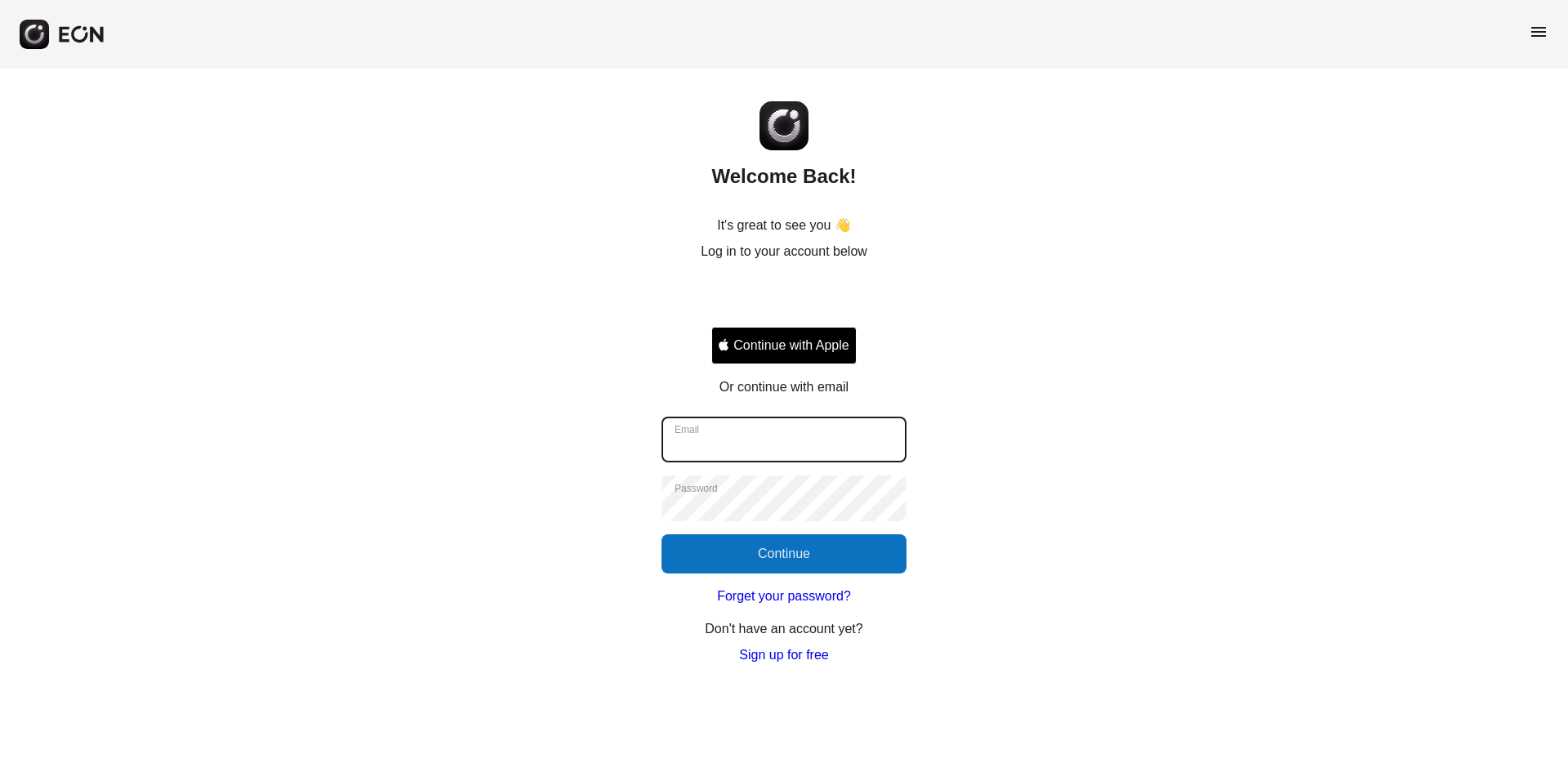
click at [718, 445] on input "Email" at bounding box center [783, 440] width 245 height 46
type input "**********"
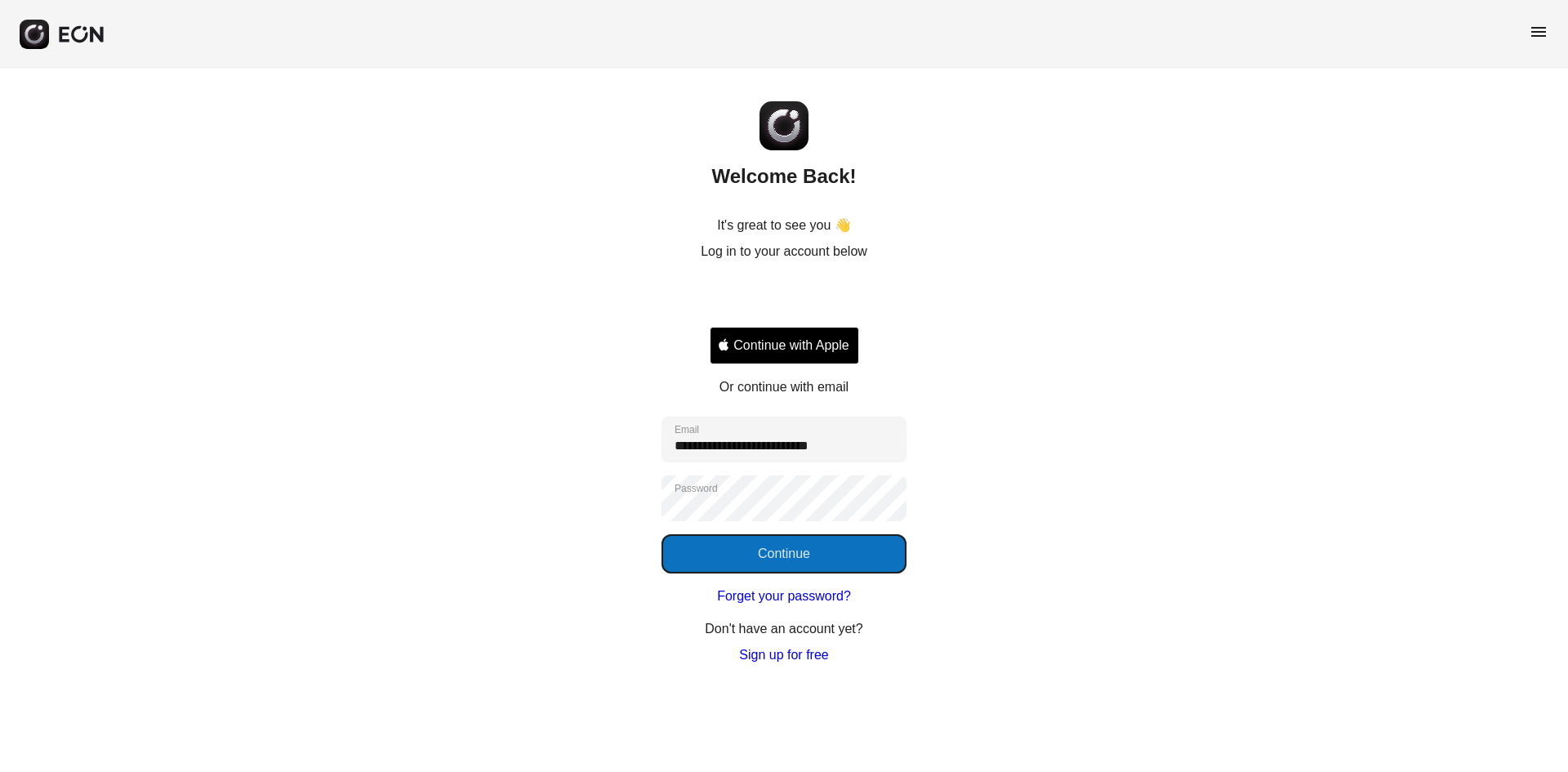
click at [724, 539] on button "Continue" at bounding box center [783, 553] width 245 height 39
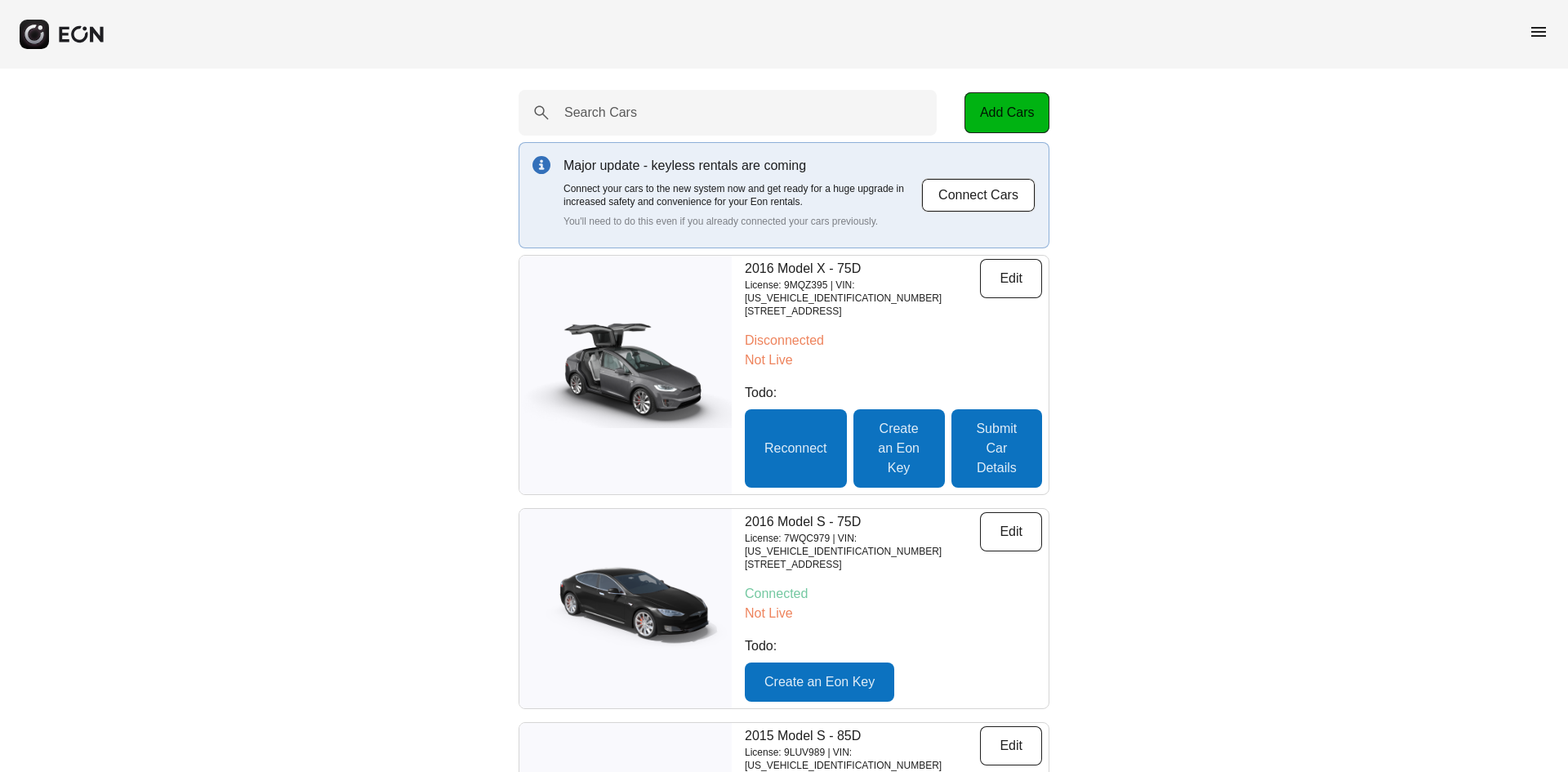
click at [1538, 33] on span "menu" at bounding box center [1538, 31] width 19 height 19
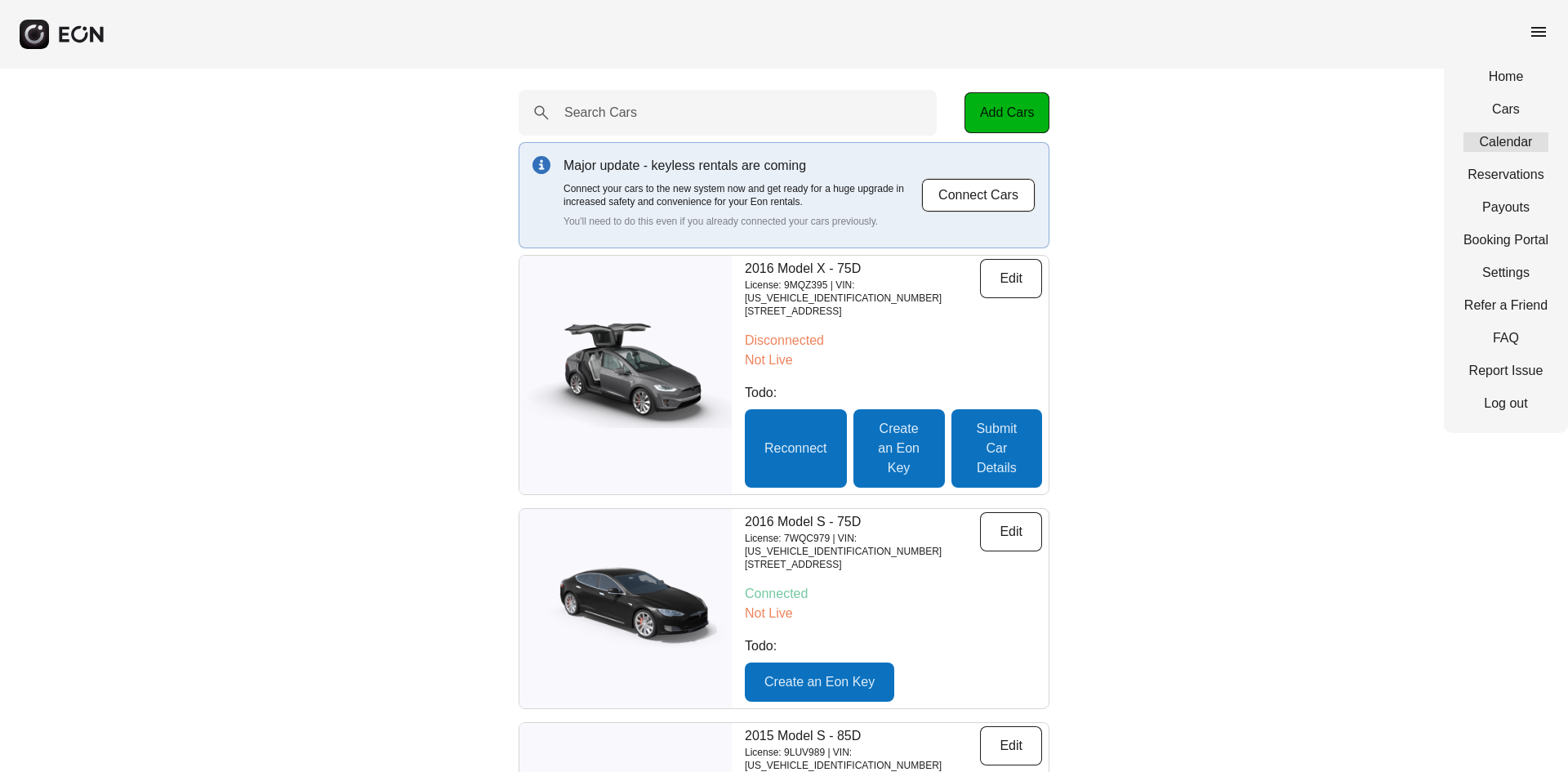
click at [1523, 141] on link "Calendar" at bounding box center [1506, 141] width 85 height 19
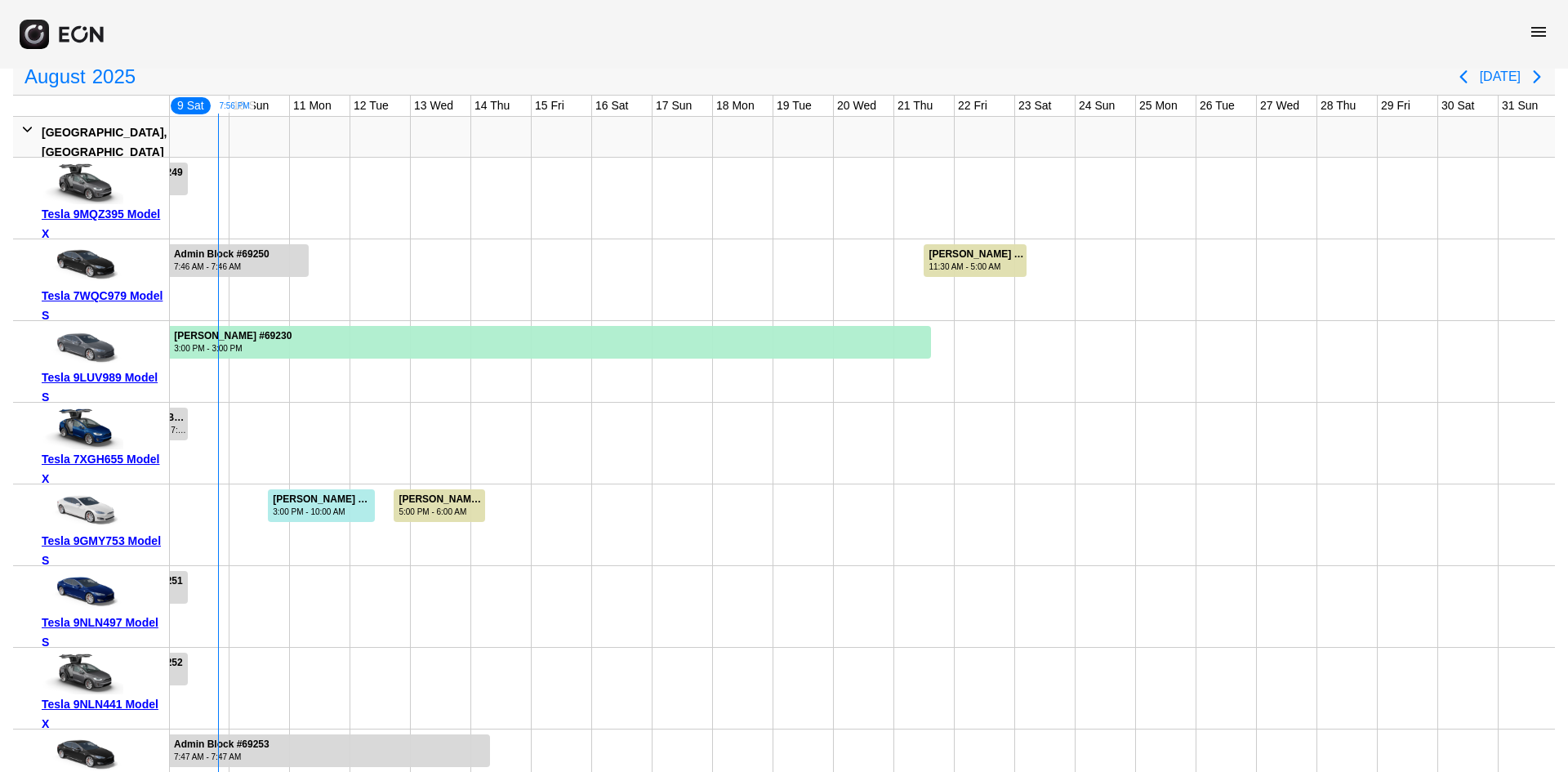
scroll to position [163, 0]
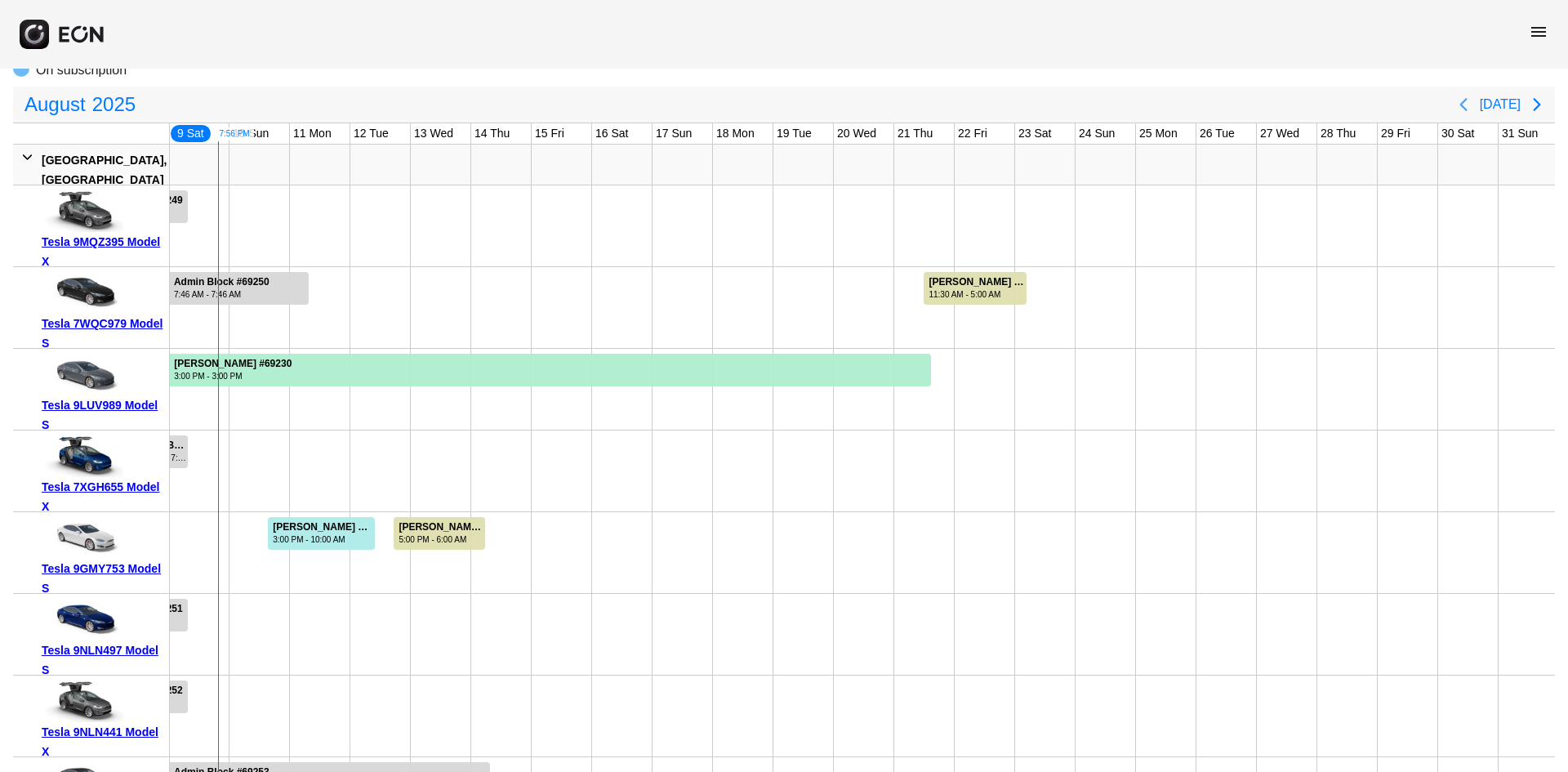
click at [1464, 102] on icon "Previous page" at bounding box center [1463, 104] width 19 height 19
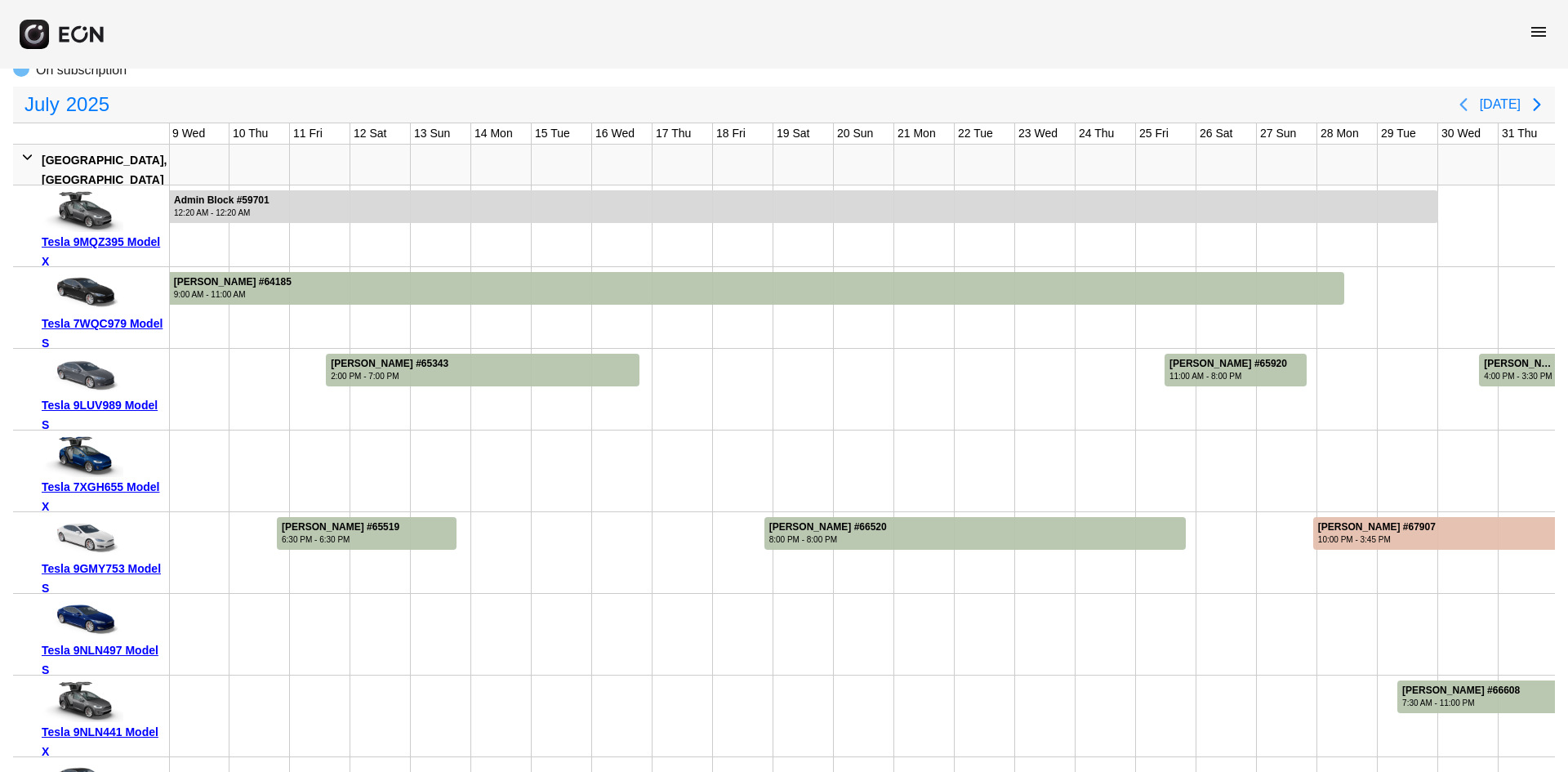
click at [1466, 109] on icon "Previous page" at bounding box center [1463, 104] width 19 height 19
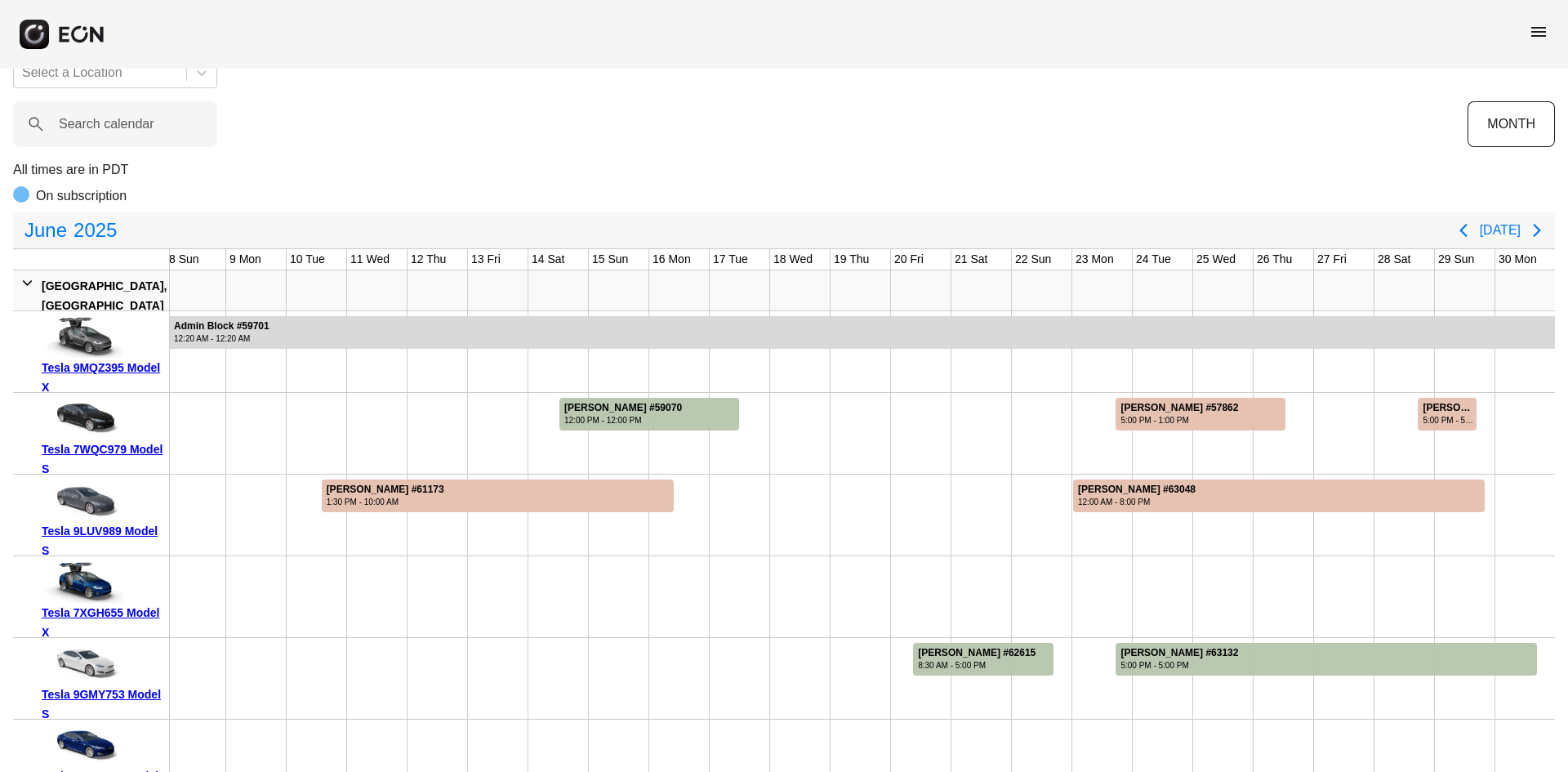
scroll to position [0, 0]
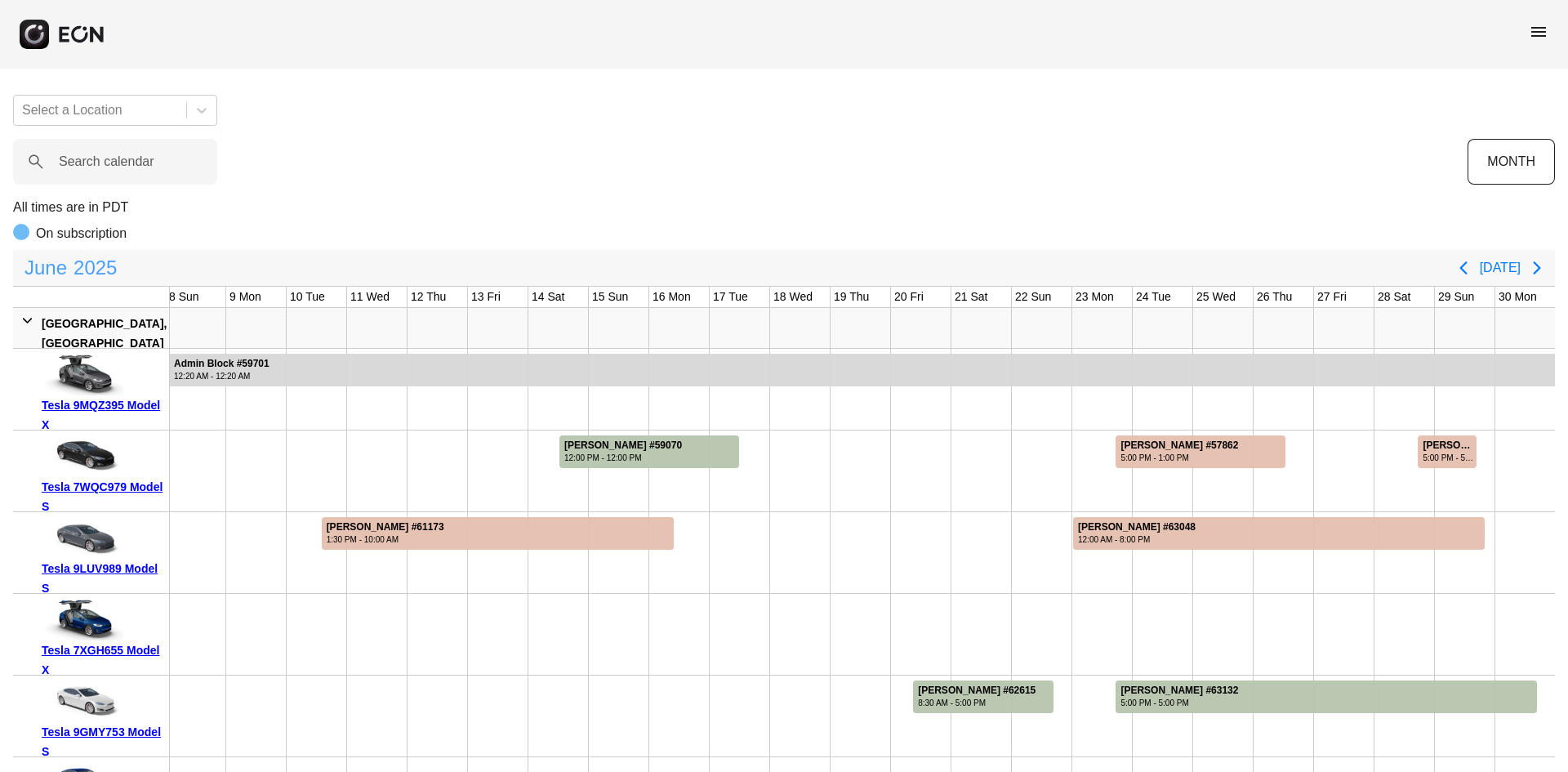
click at [95, 265] on span "2025" at bounding box center [95, 267] width 50 height 32
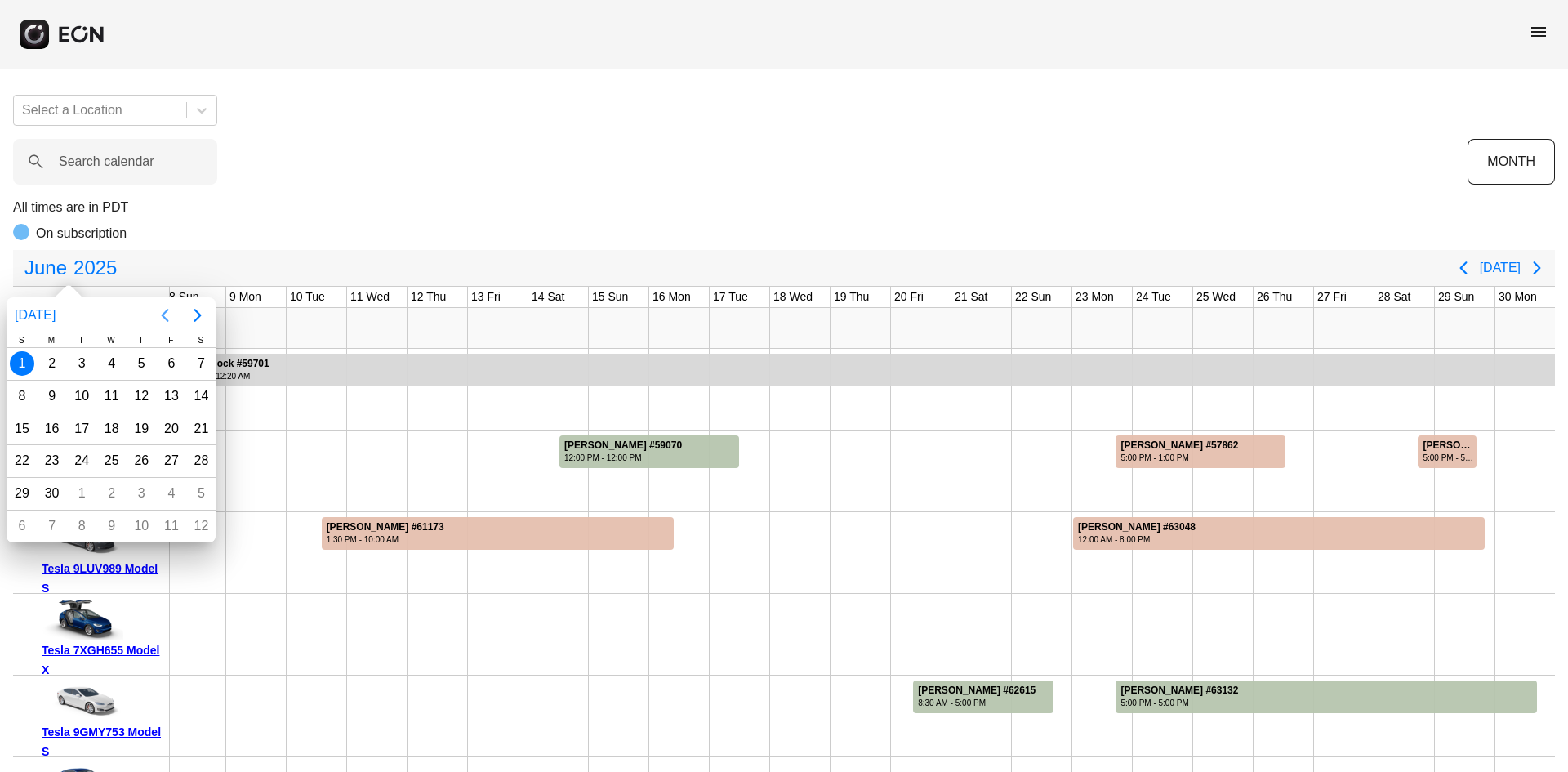
click at [158, 311] on icon "Previous page" at bounding box center [164, 315] width 19 height 19
click at [37, 319] on button "[DATE]" at bounding box center [35, 315] width 54 height 30
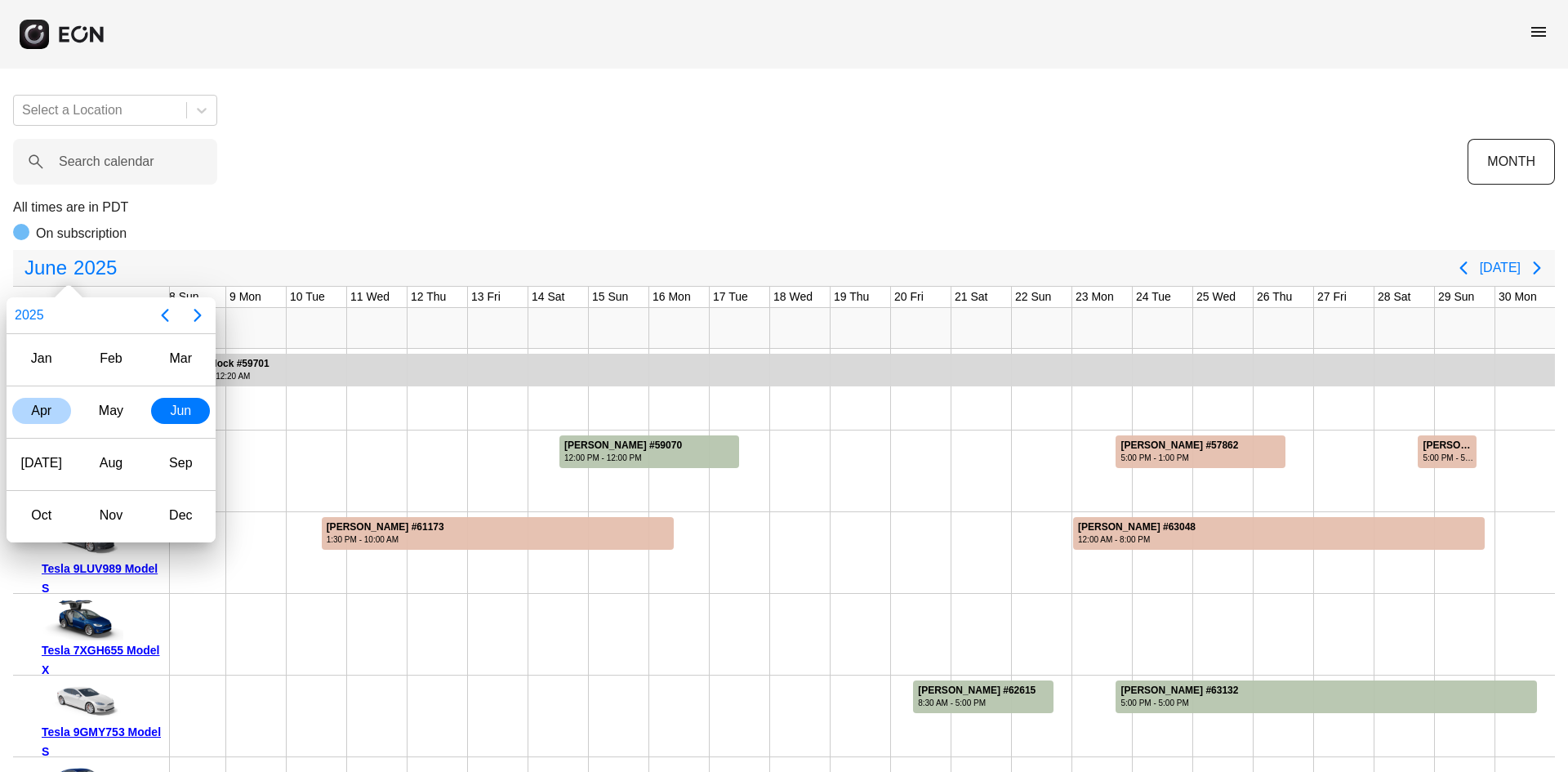
click at [46, 414] on div "Apr" at bounding box center [42, 411] width 59 height 26
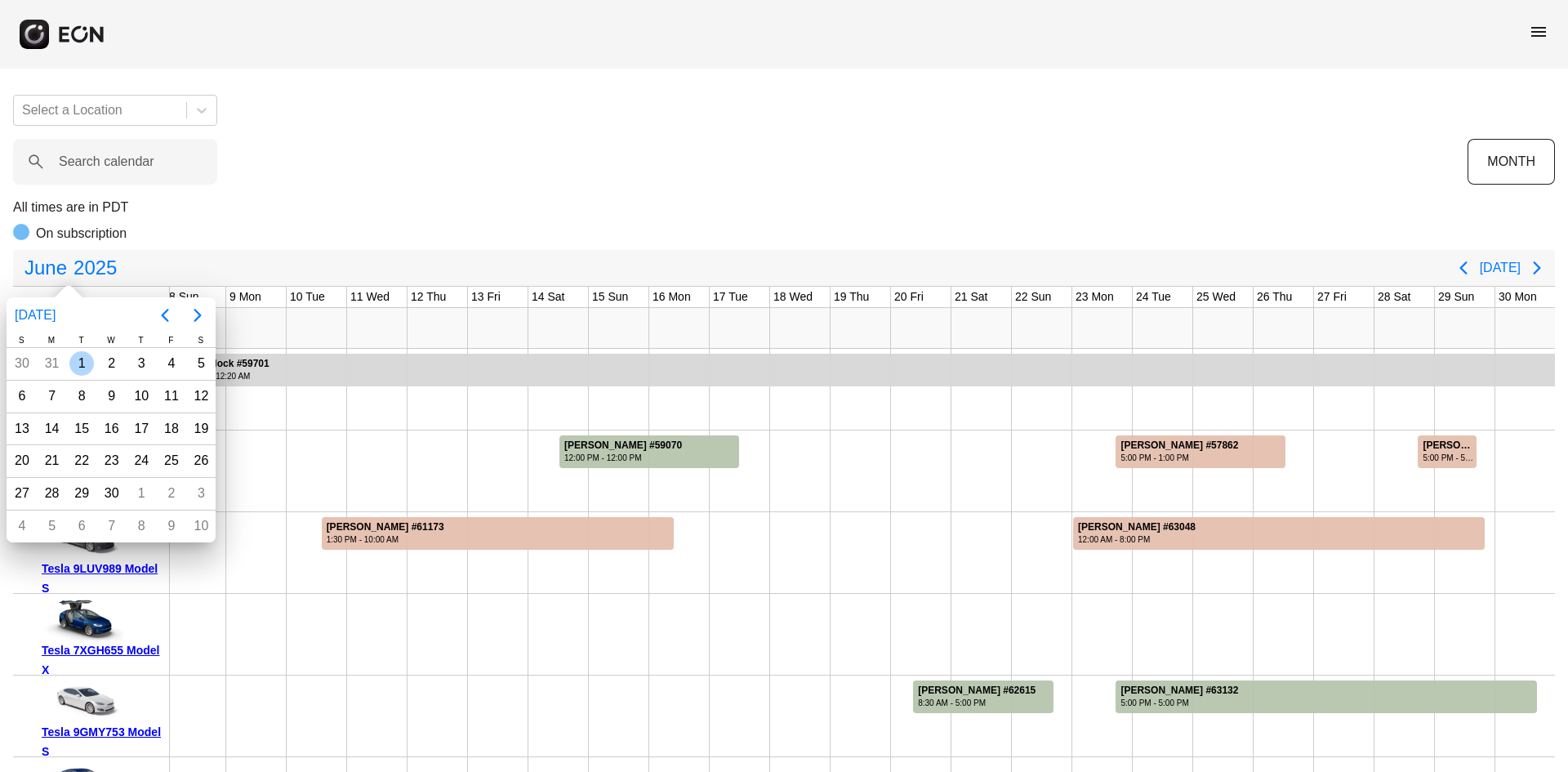
click at [80, 362] on div "1" at bounding box center [81, 363] width 25 height 25
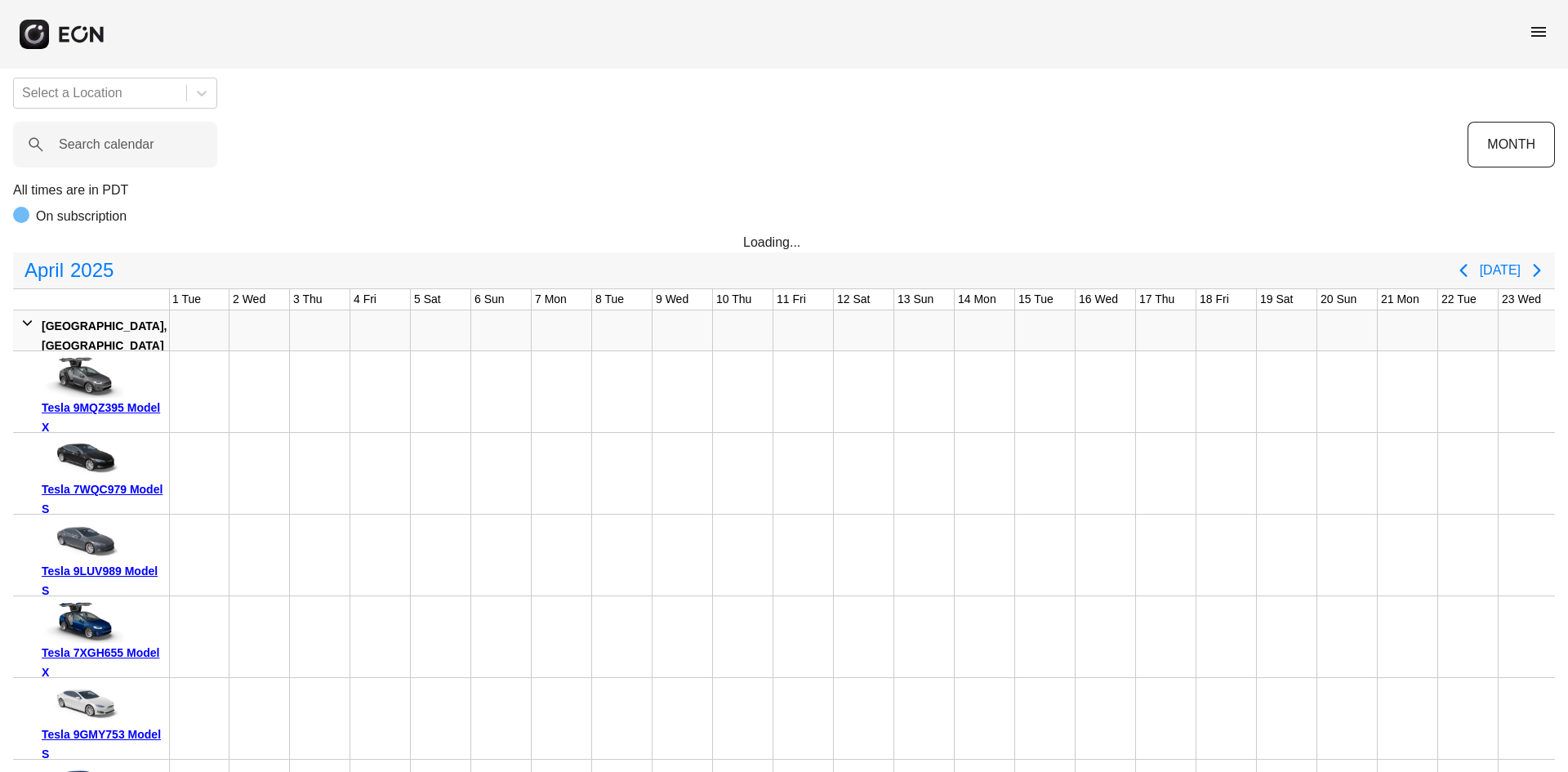
scroll to position [99, 0]
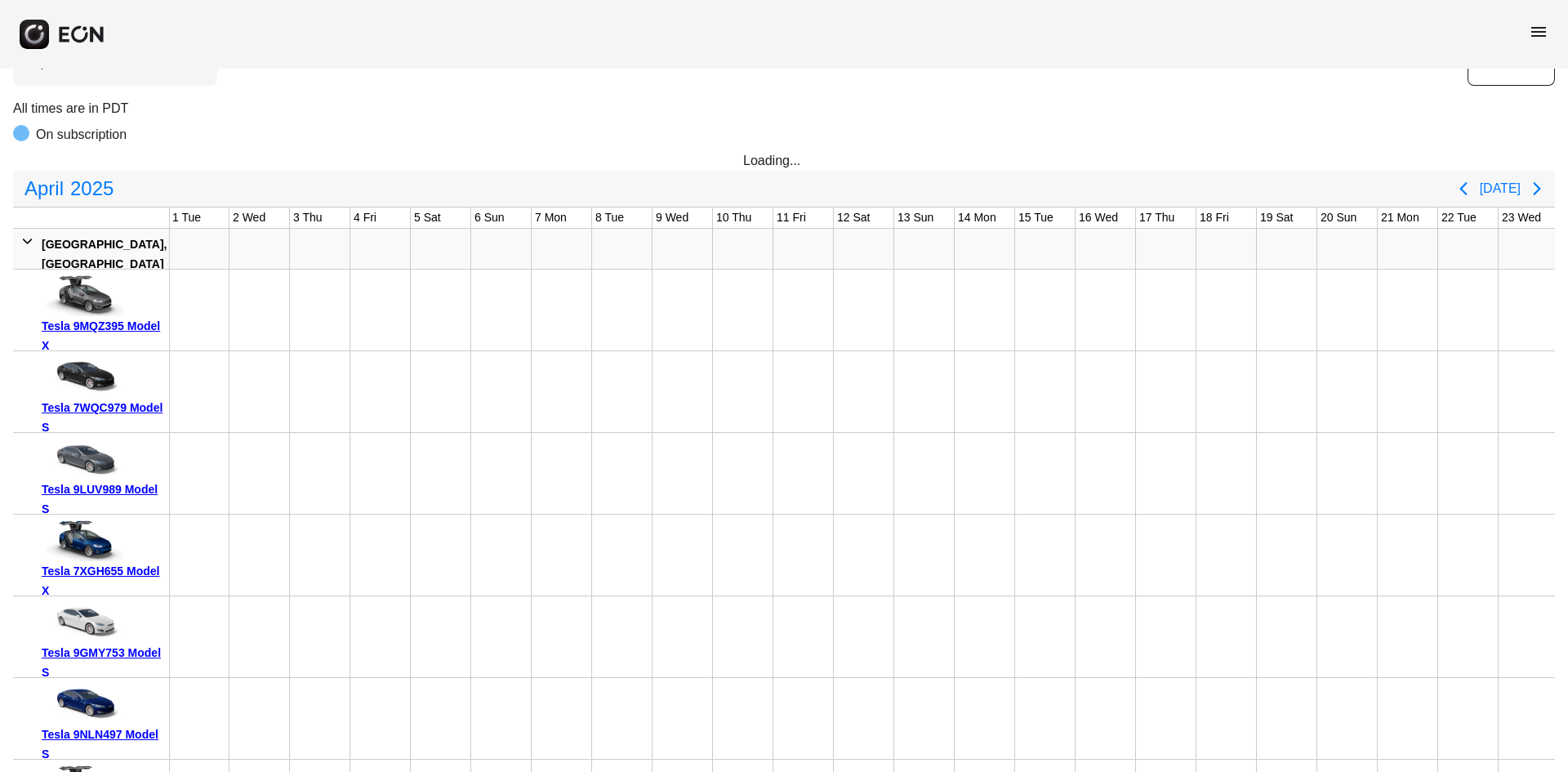
click at [1536, 34] on span "menu" at bounding box center [1538, 31] width 19 height 19
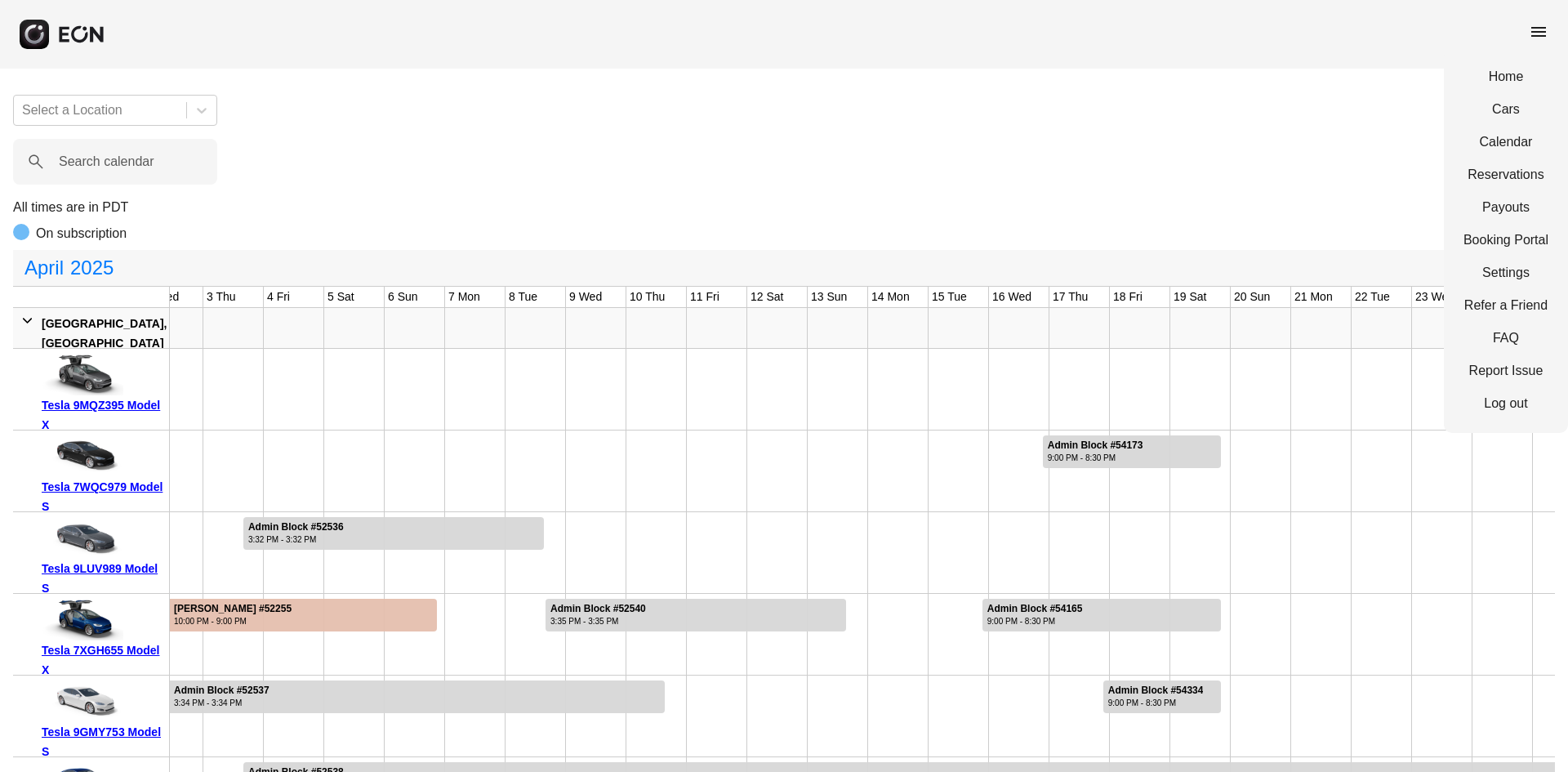
scroll to position [0, 428]
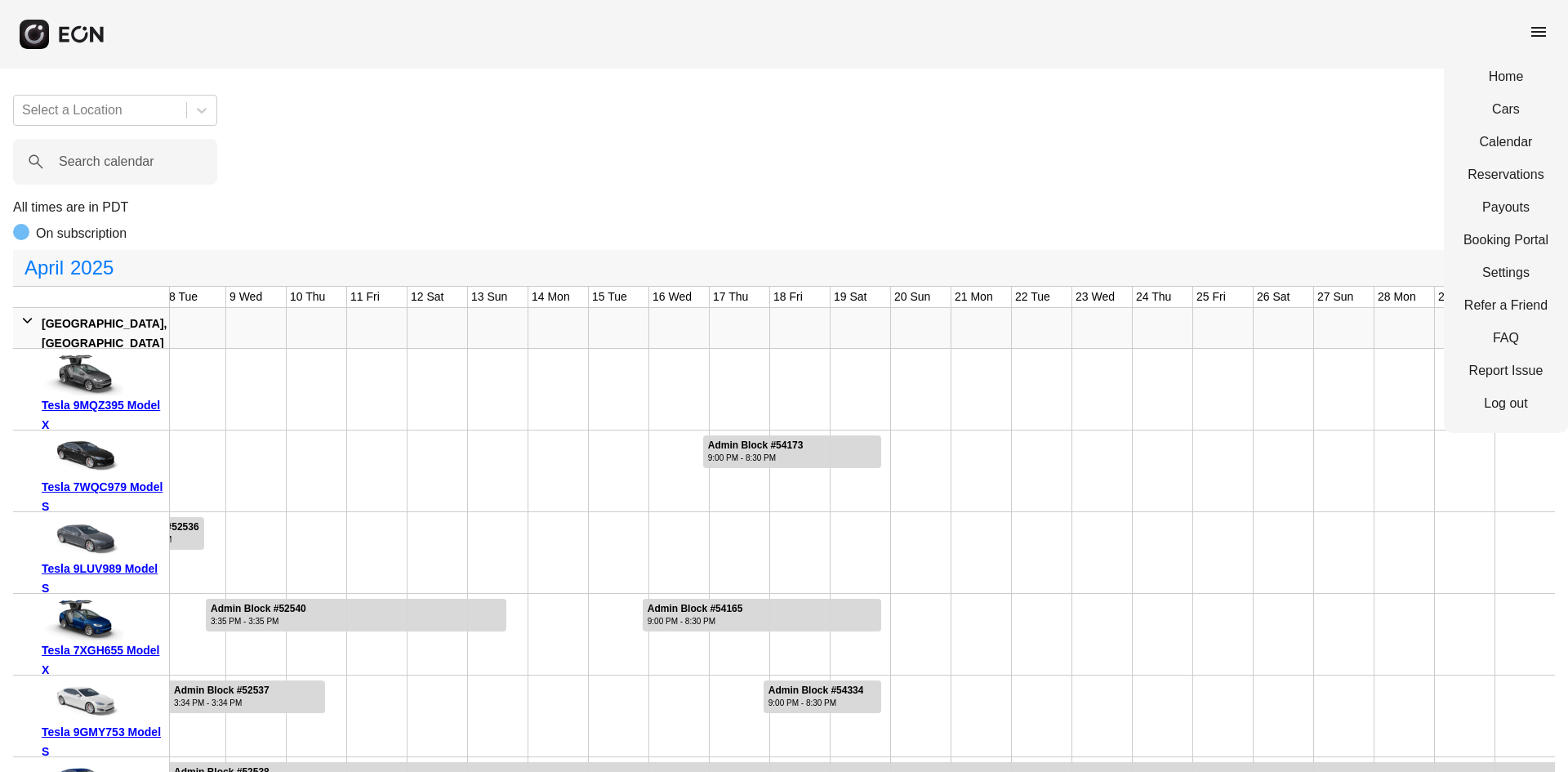
drag, startPoint x: 513, startPoint y: 467, endPoint x: 737, endPoint y: 477, distance: 224.2
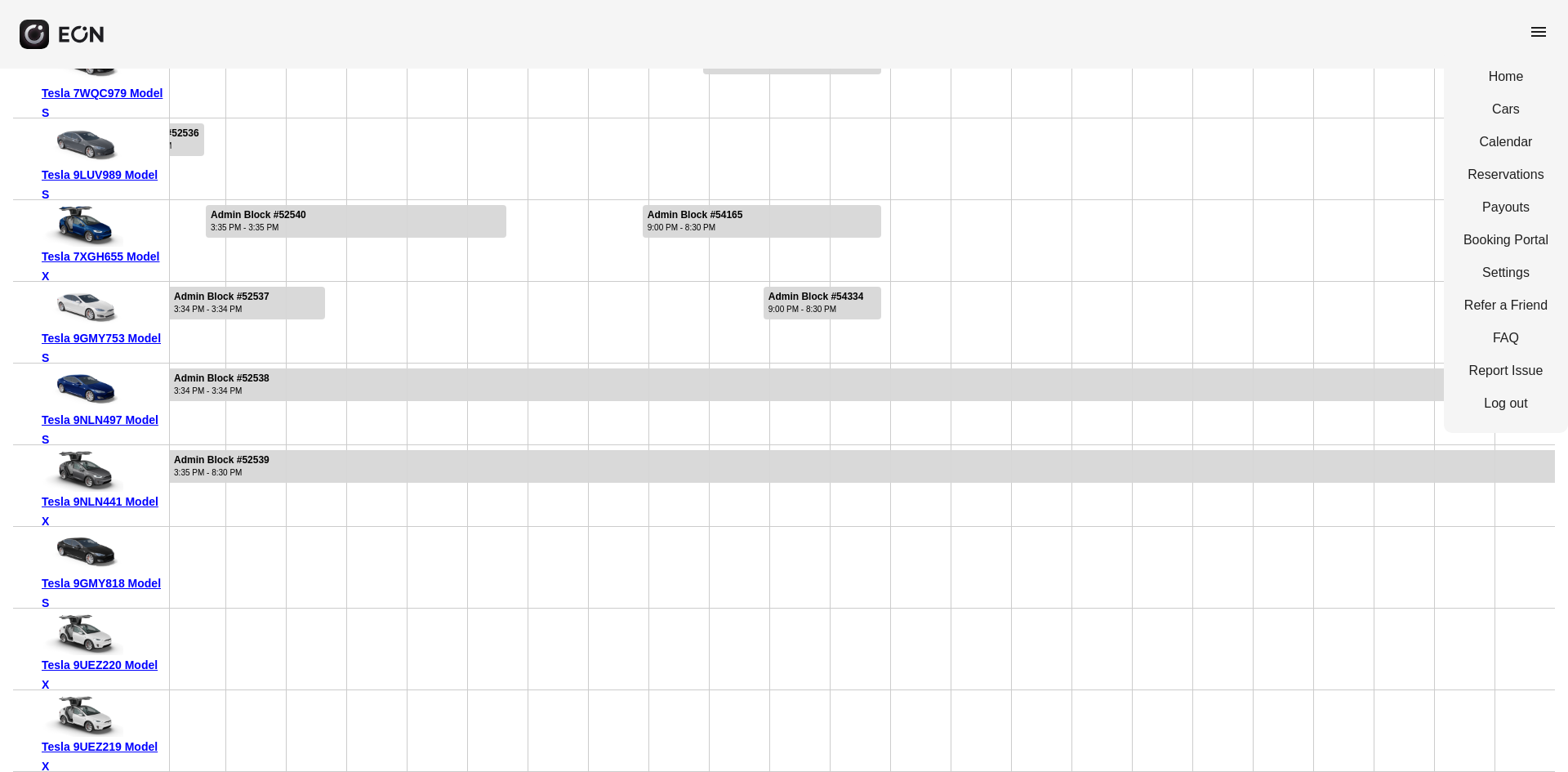
scroll to position [0, 0]
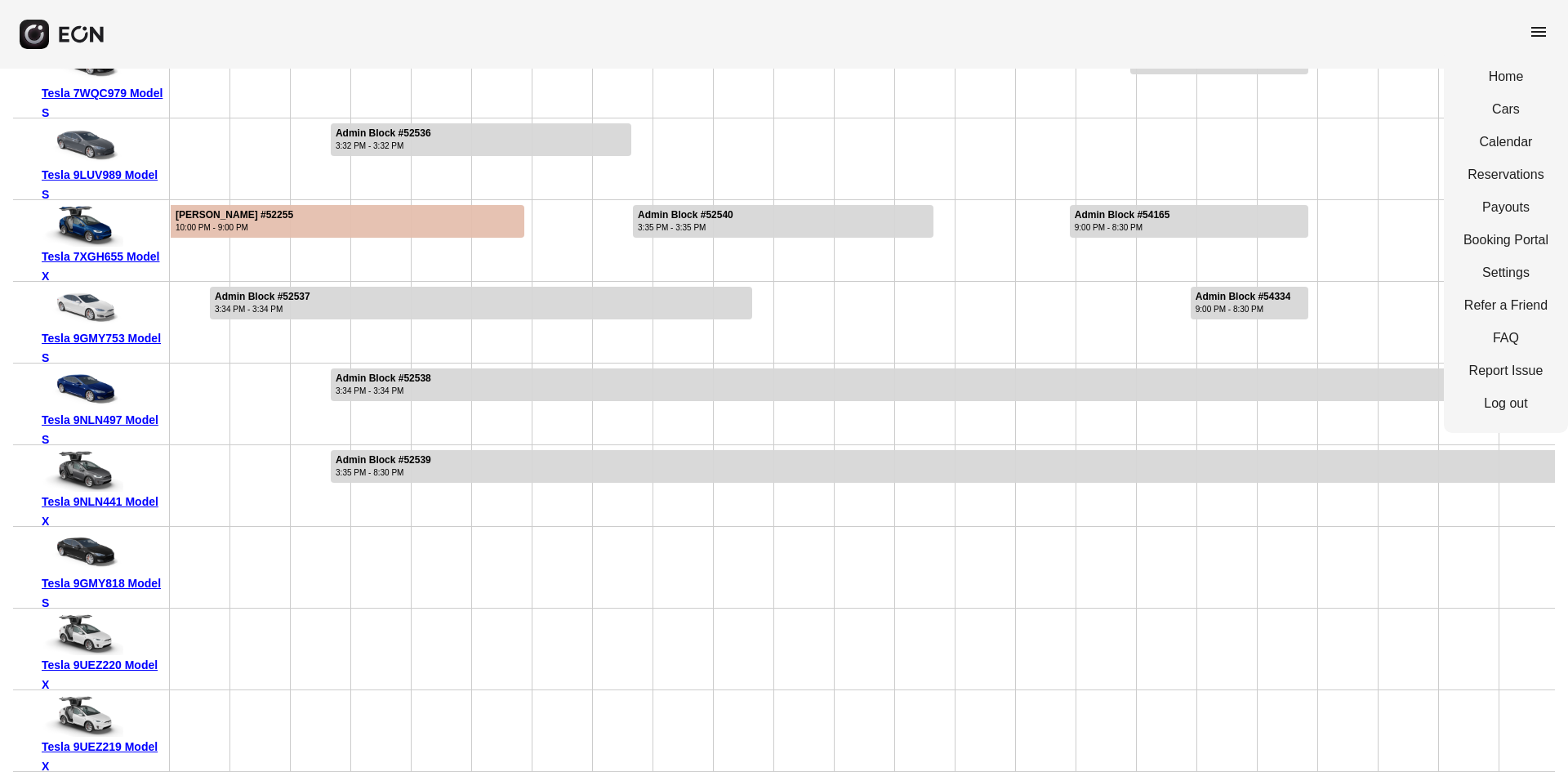
drag, startPoint x: 1049, startPoint y: 561, endPoint x: 642, endPoint y: 604, distance: 409.3
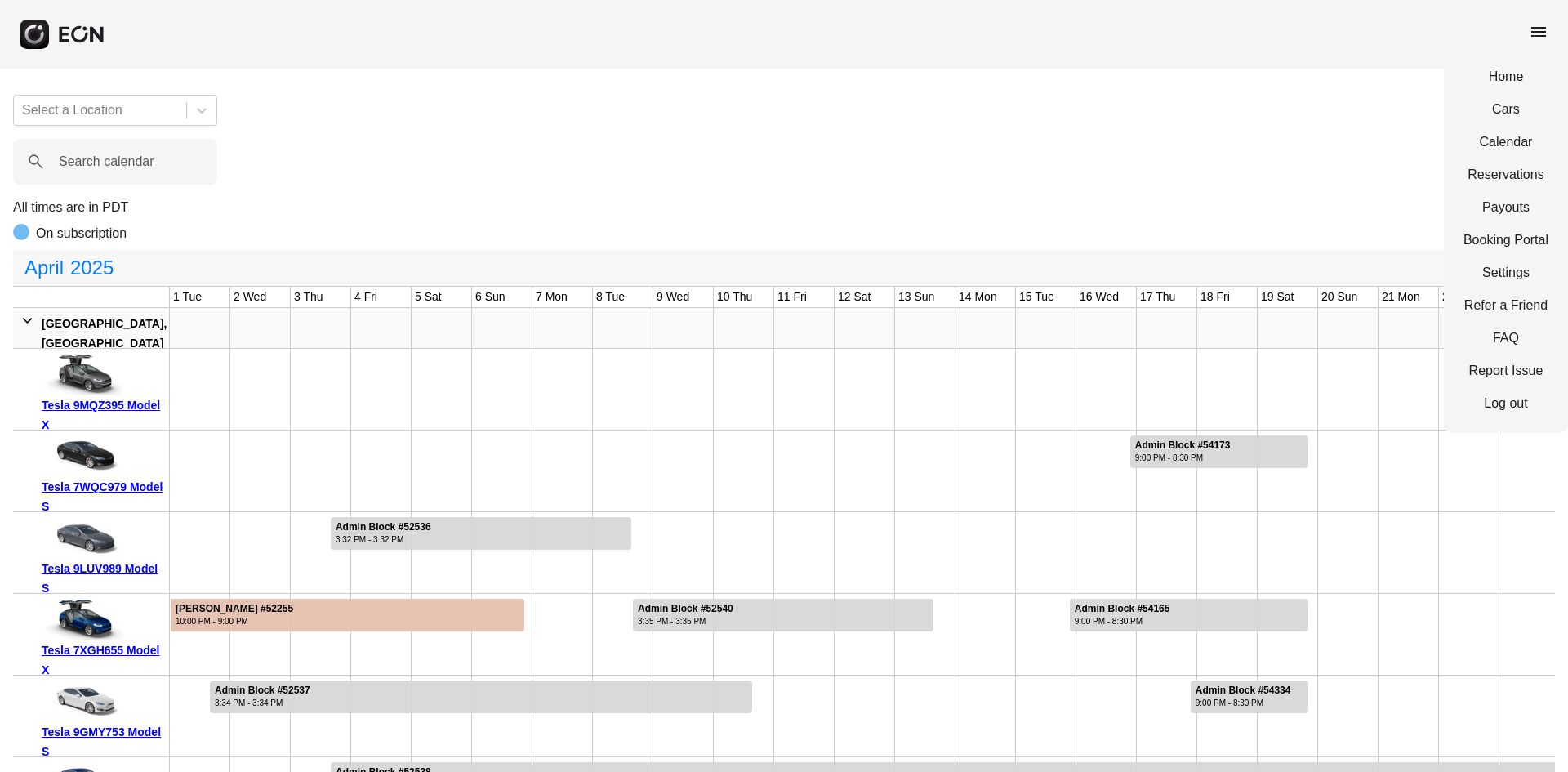
click at [623, 81] on div "menu Home Cars Calendar Reservations Payouts Booking Portal Settings Refer a Fr…" at bounding box center [784, 583] width 1568 height 1165
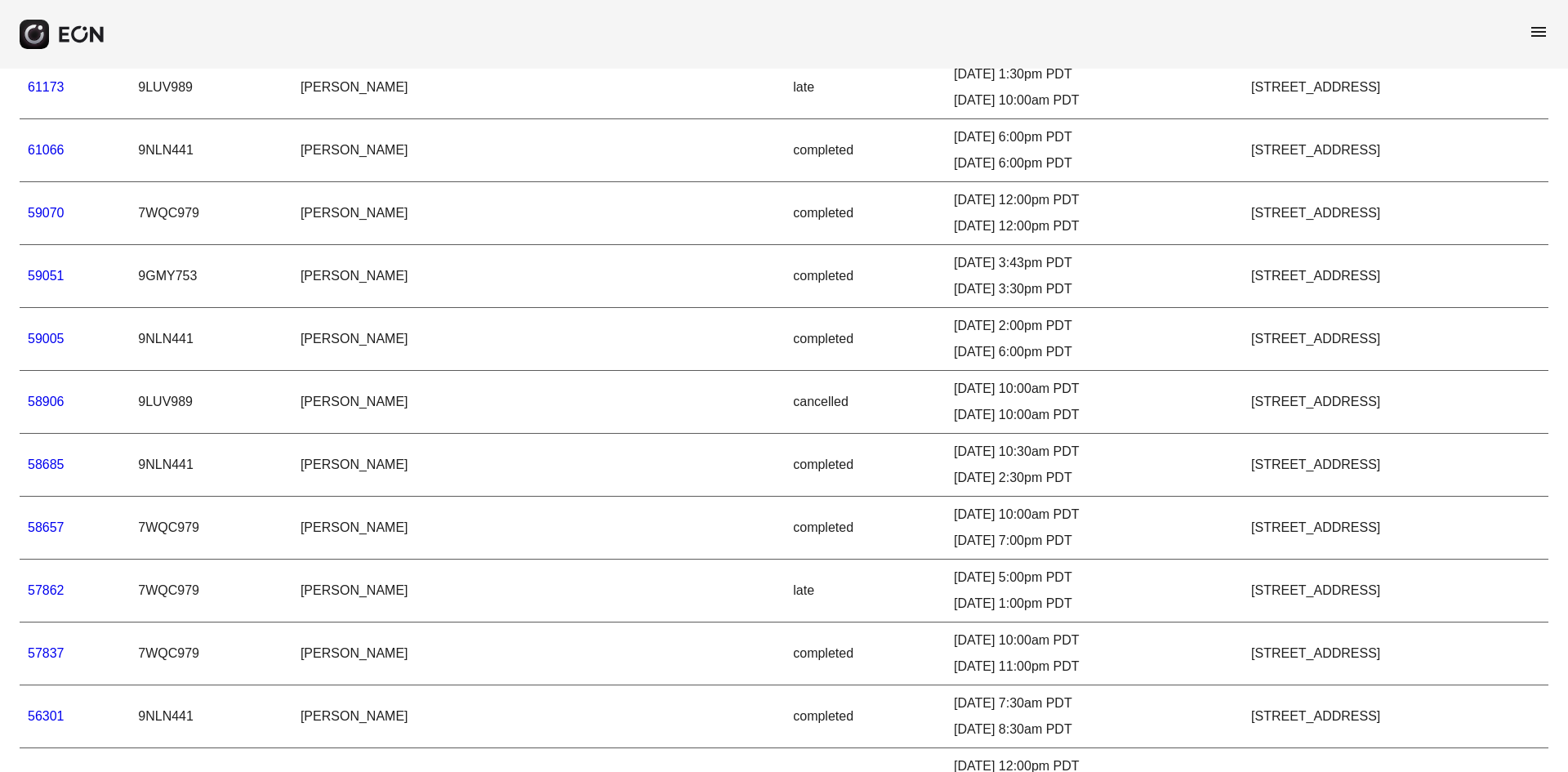
scroll to position [1715, 0]
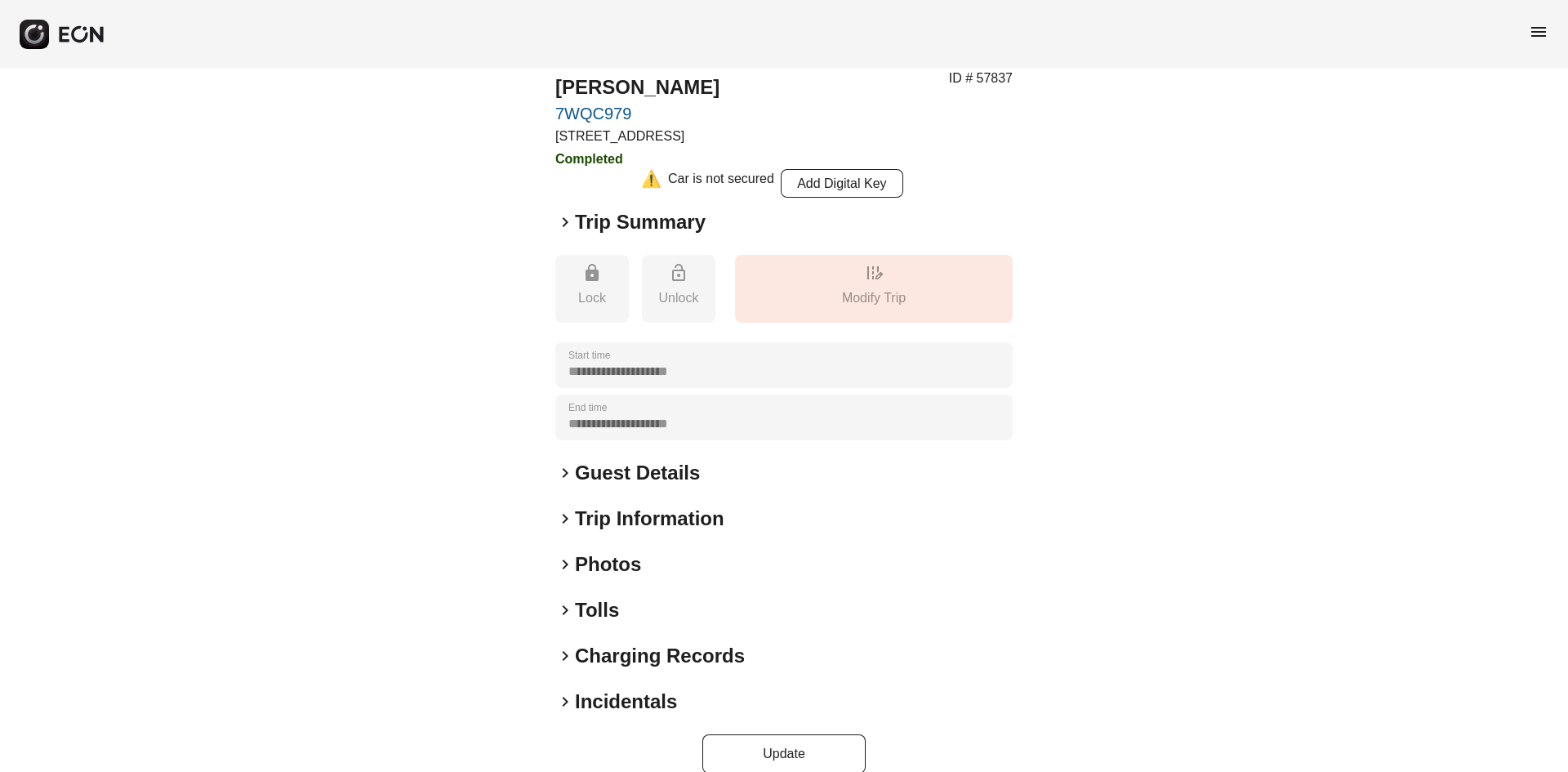
scroll to position [72, 0]
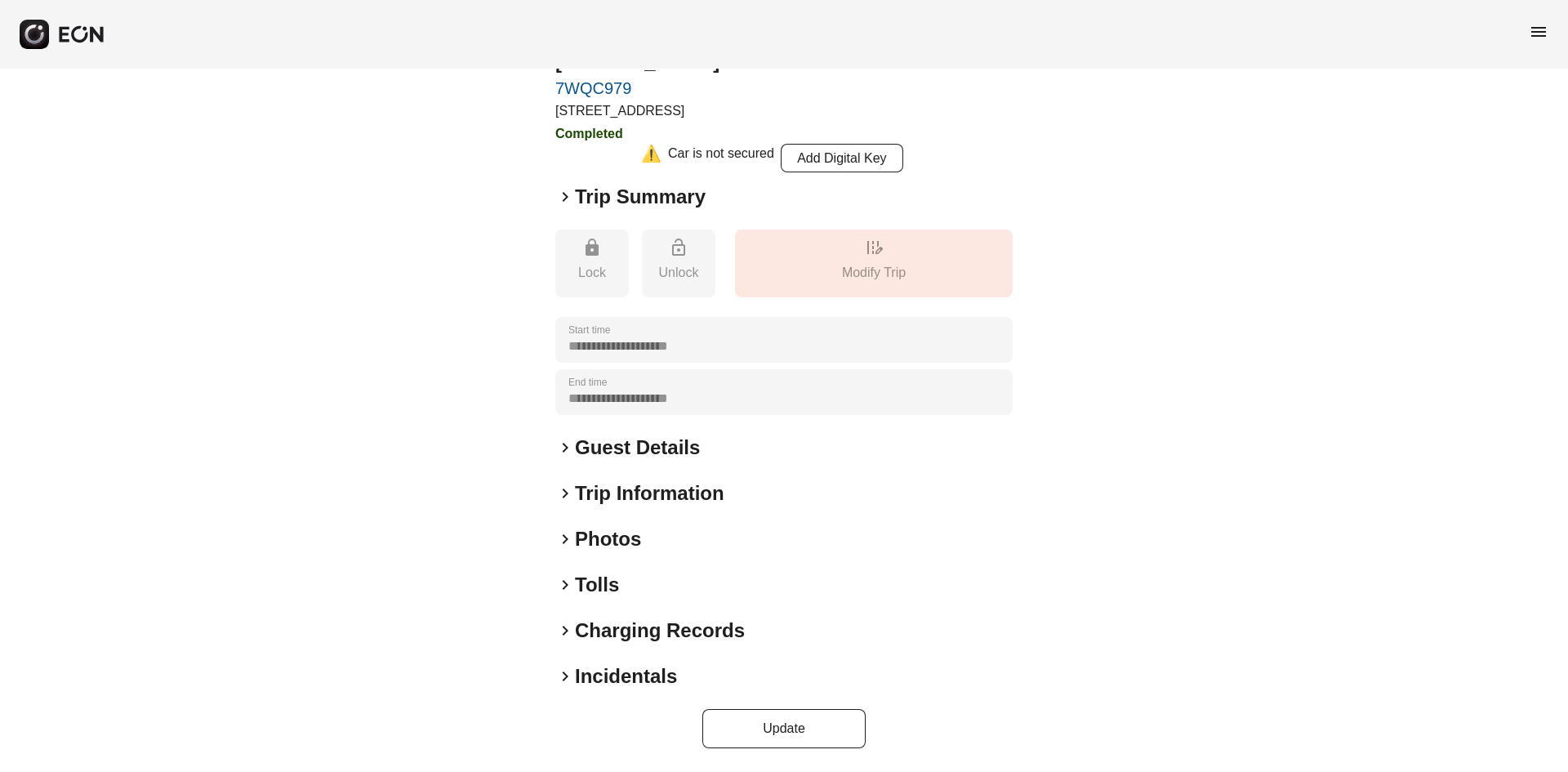
click at [637, 450] on h2 "Guest Details" at bounding box center [637, 448] width 125 height 26
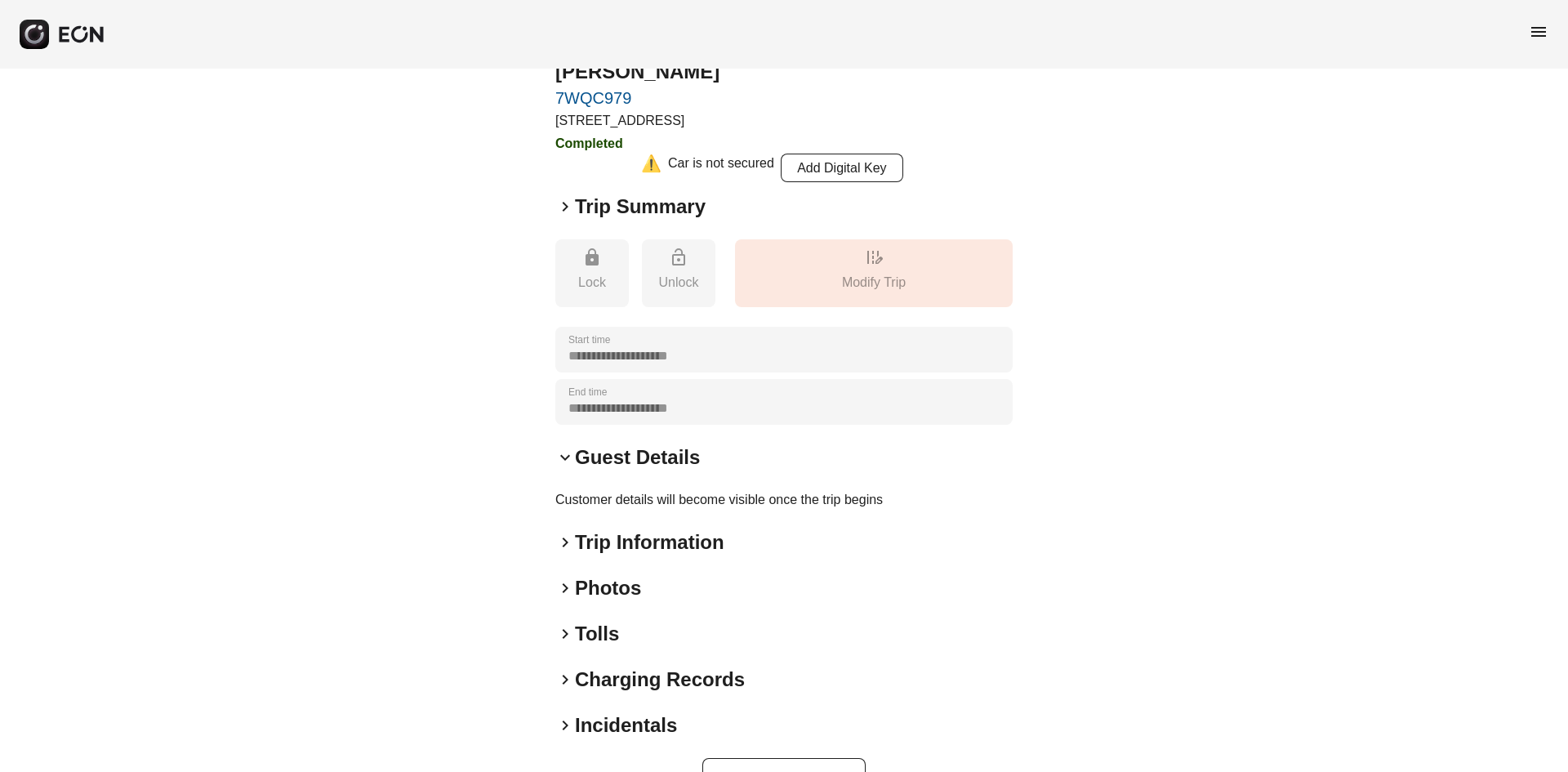
scroll to position [0, 0]
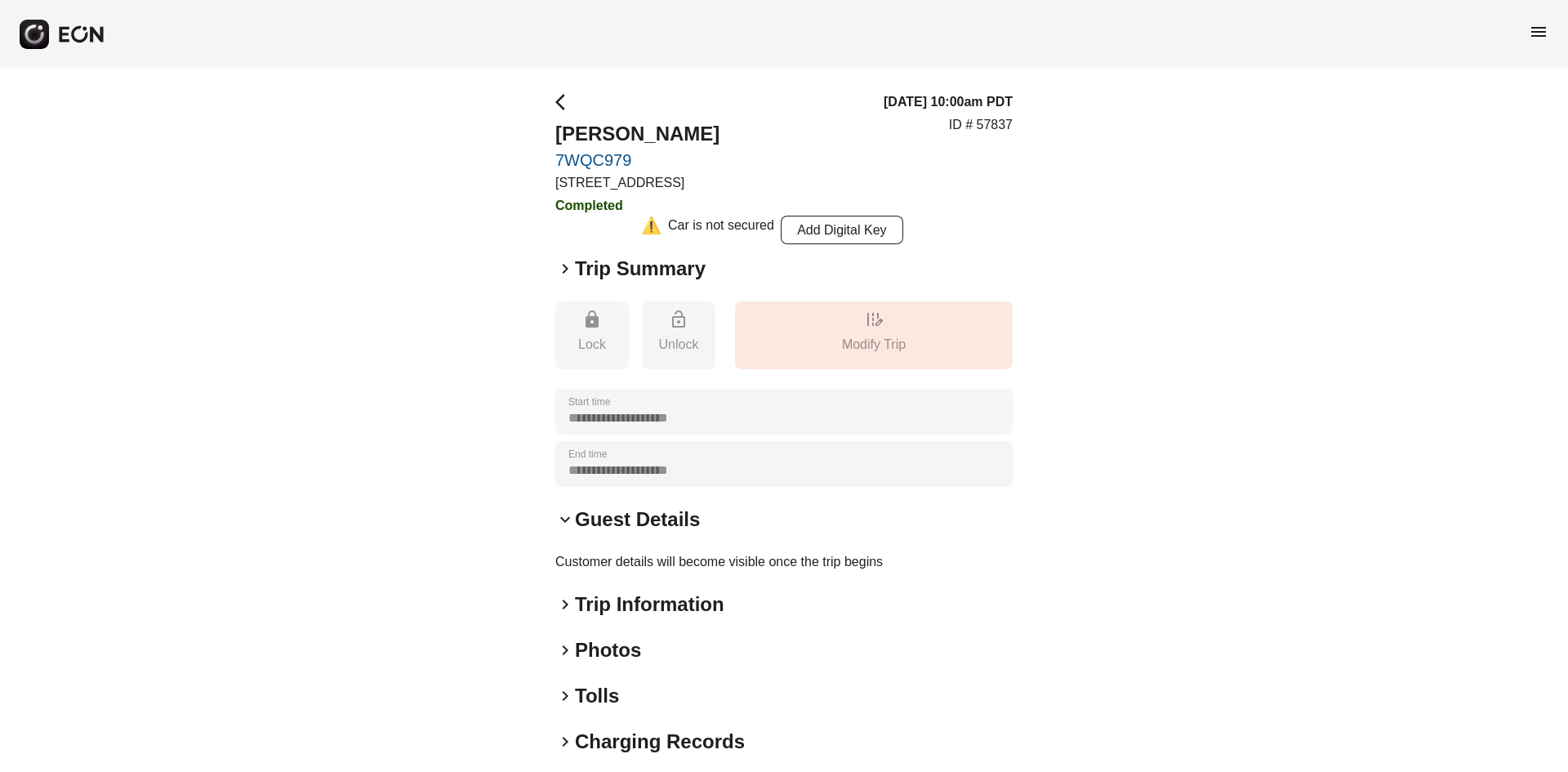
click at [554, 257] on div "**********" at bounding box center [784, 476] width 1568 height 814
click at [561, 262] on span "keyboard_arrow_right" at bounding box center [564, 268] width 19 height 19
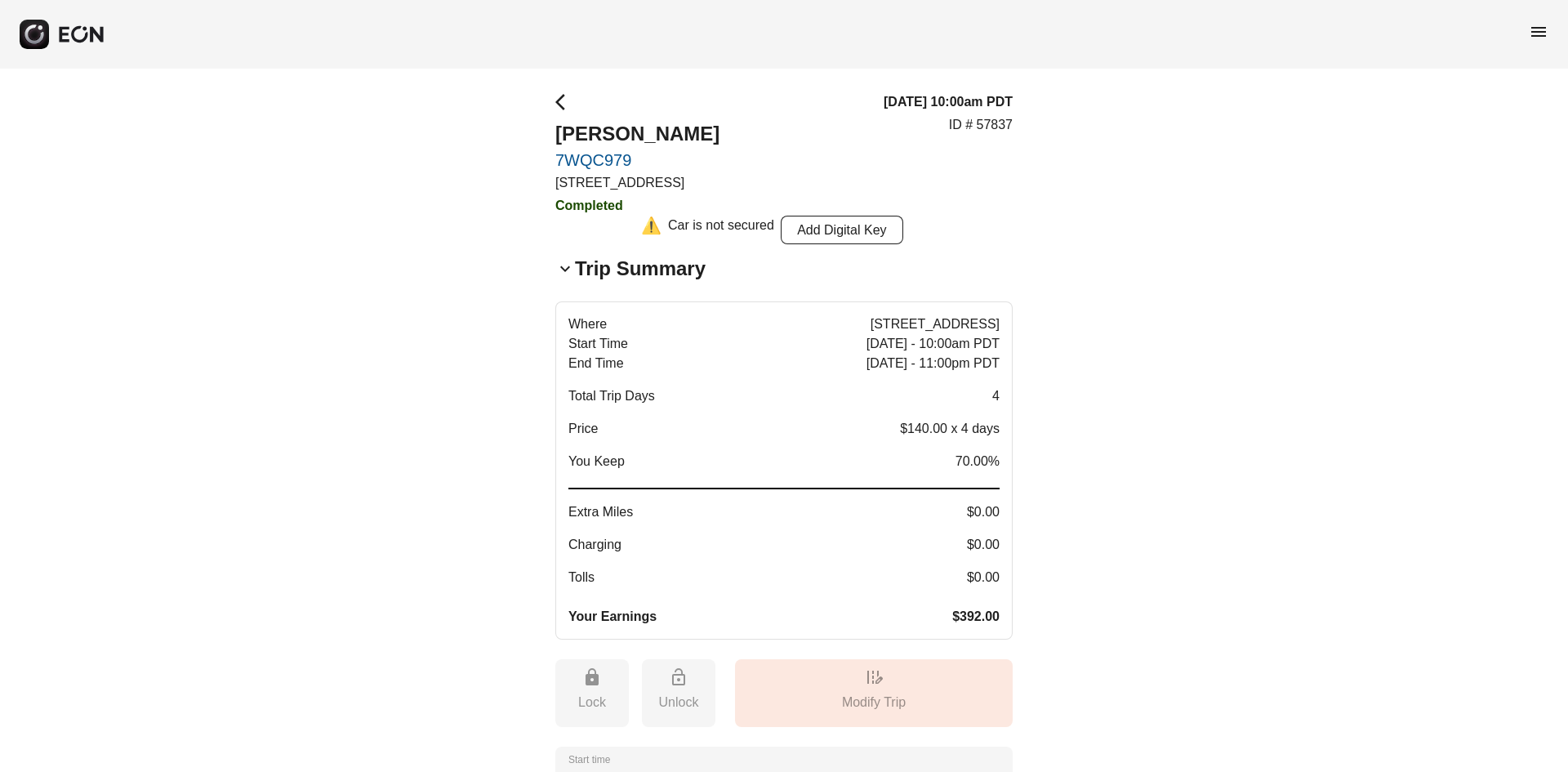
drag, startPoint x: 910, startPoint y: 477, endPoint x: 914, endPoint y: 467, distance: 10.8
click at [555, 301] on button "Where 1960 East Grand Avenue, Los Angeles, CA Start Time May 17 - 10:00am PDT E…" at bounding box center [783, 470] width 457 height 338
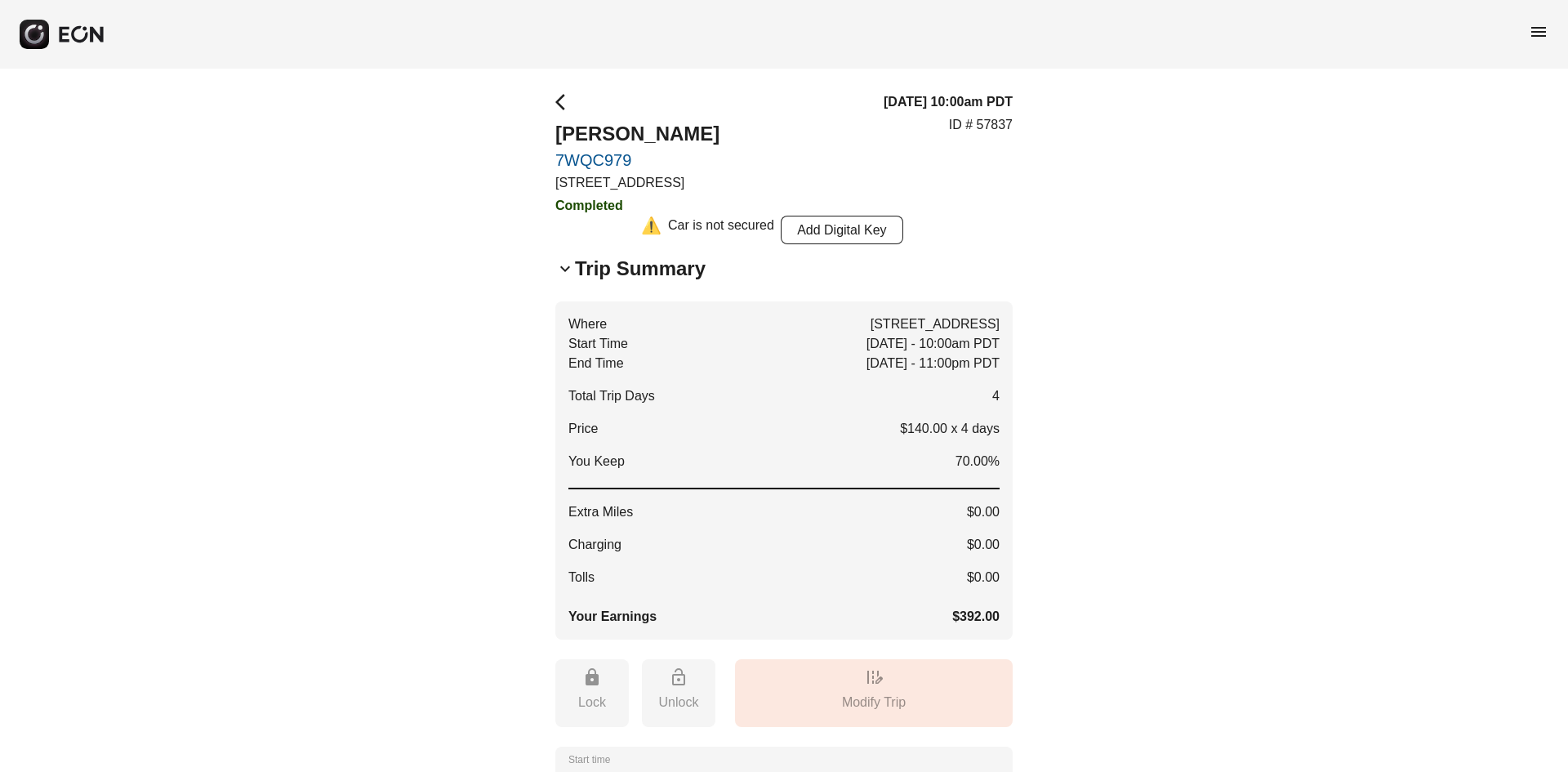
click at [561, 98] on span "arrow_back_ios" at bounding box center [564, 102] width 19 height 19
click at [567, 106] on span "arrow_back_ios" at bounding box center [564, 102] width 19 height 19
click at [1435, 181] on div "**********" at bounding box center [784, 654] width 1568 height 1172
